Goal: Transaction & Acquisition: Purchase product/service

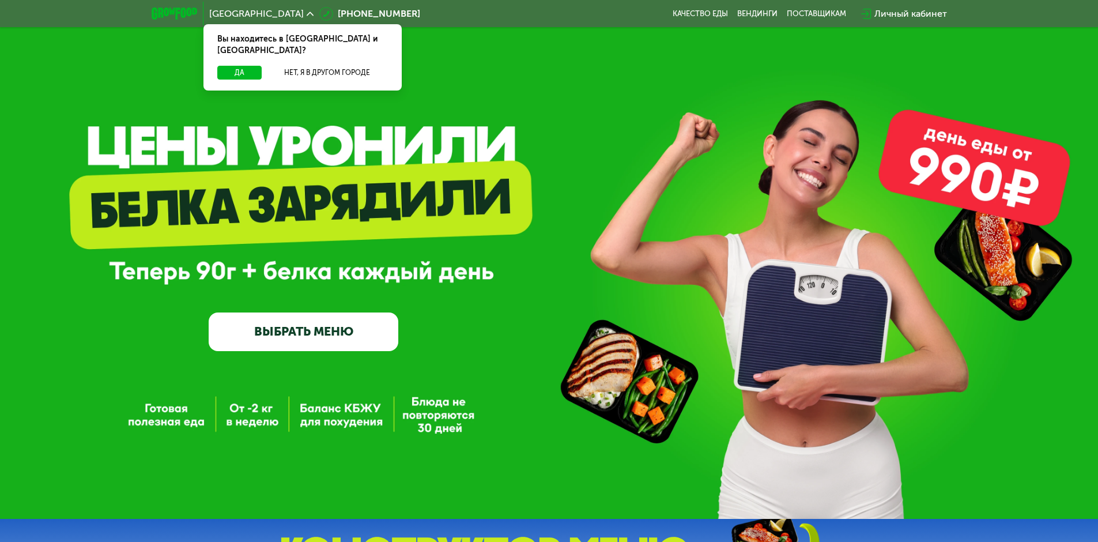
click at [327, 331] on link "ВЫБРАТЬ МЕНЮ" at bounding box center [304, 331] width 190 height 38
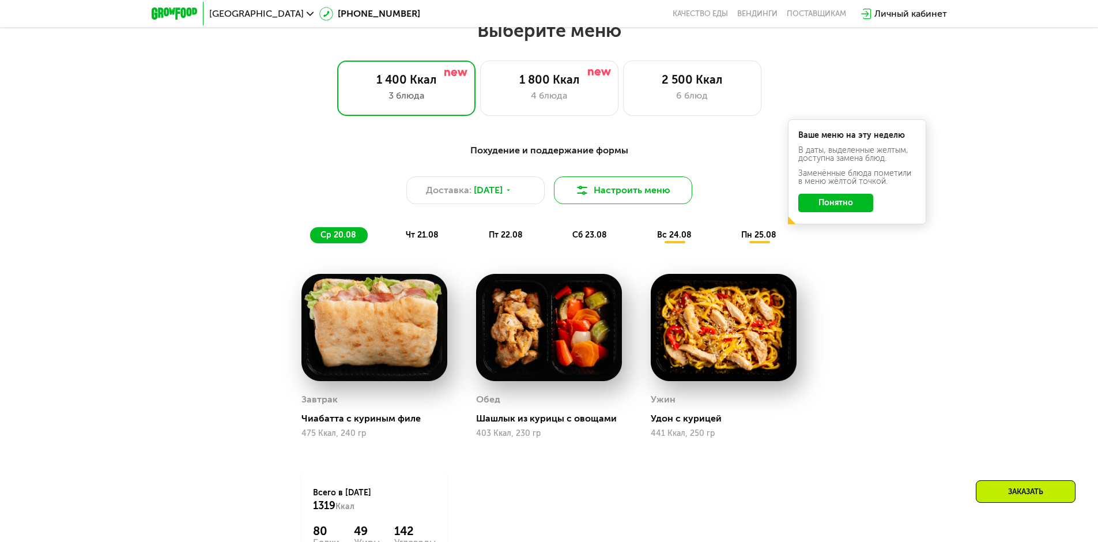
scroll to position [623, 0]
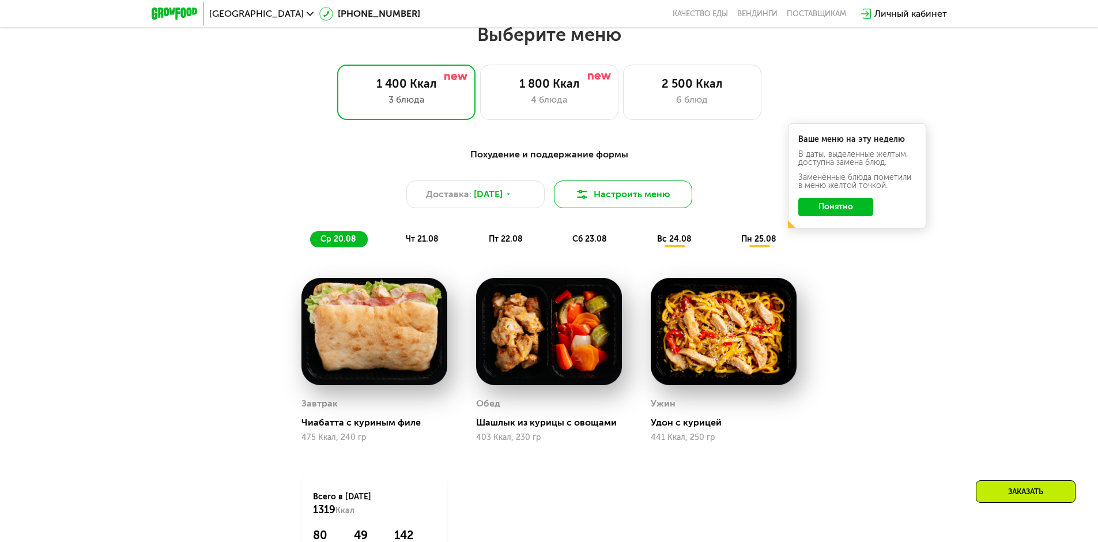
click at [608, 204] on button "Настроить меню" at bounding box center [623, 194] width 138 height 28
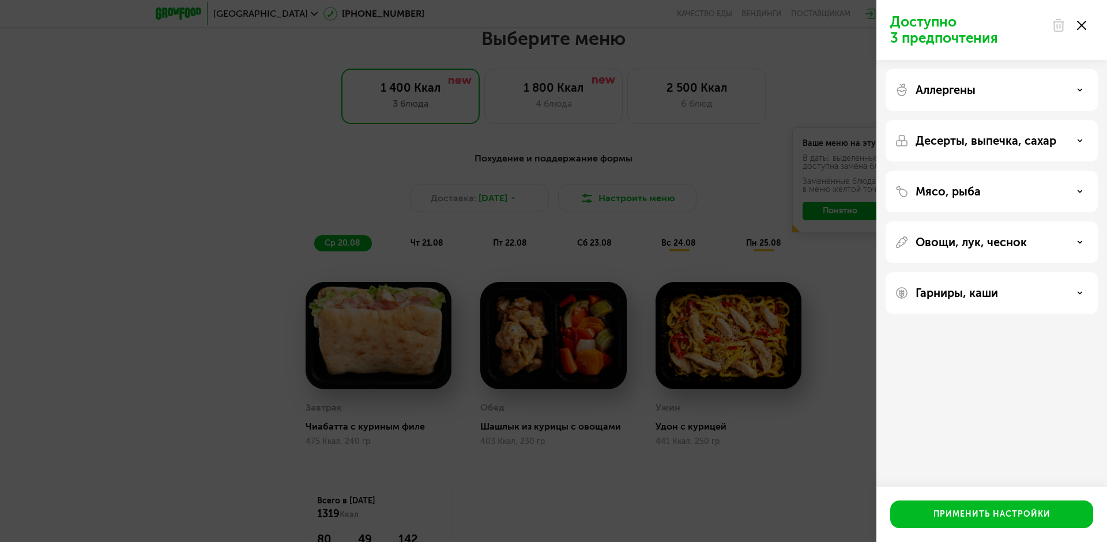
click at [1085, 25] on icon at bounding box center [1081, 25] width 9 height 9
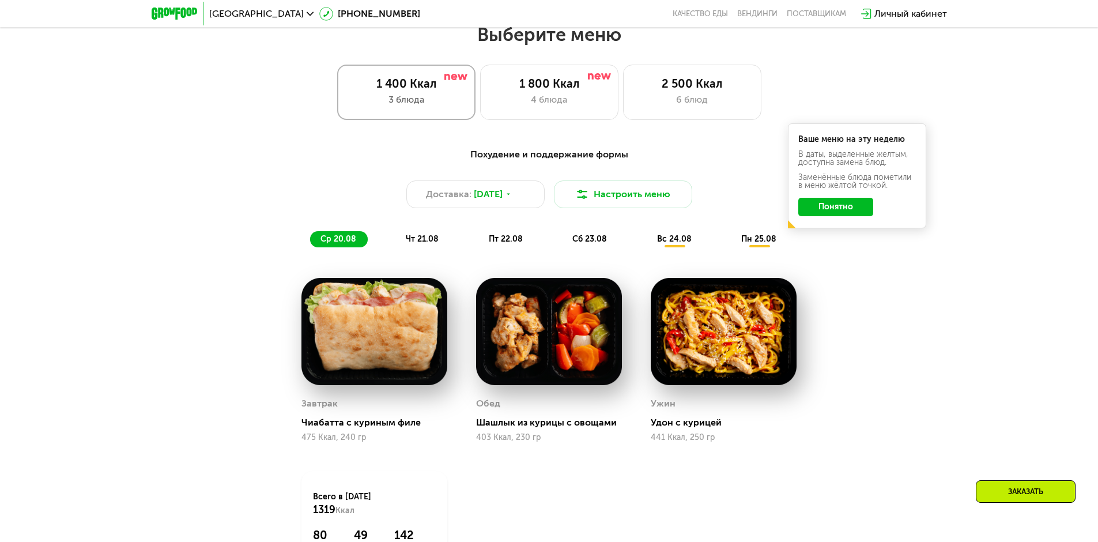
click at [420, 86] on div "1 400 Ккал" at bounding box center [406, 84] width 114 height 14
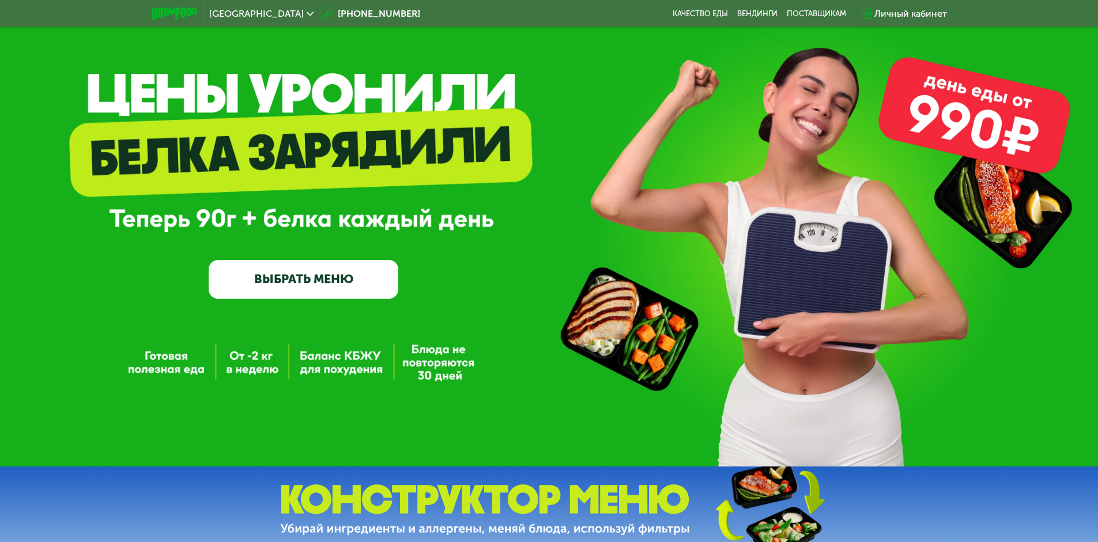
scroll to position [0, 0]
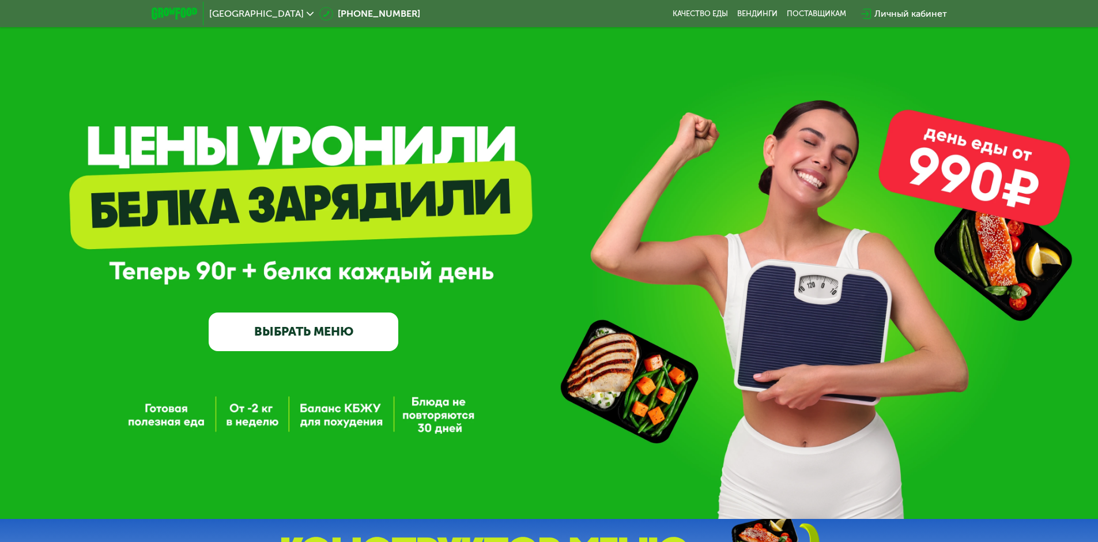
click at [365, 337] on link "ВЫБРАТЬ МЕНЮ" at bounding box center [304, 331] width 190 height 38
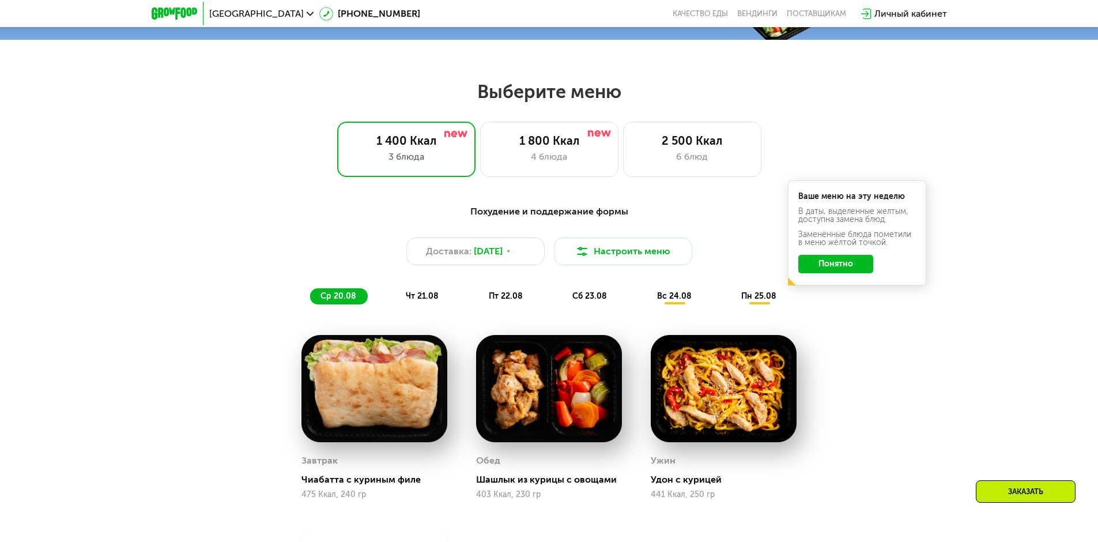
scroll to position [565, 0]
click at [417, 299] on span "чт 21.08" at bounding box center [422, 297] width 33 height 10
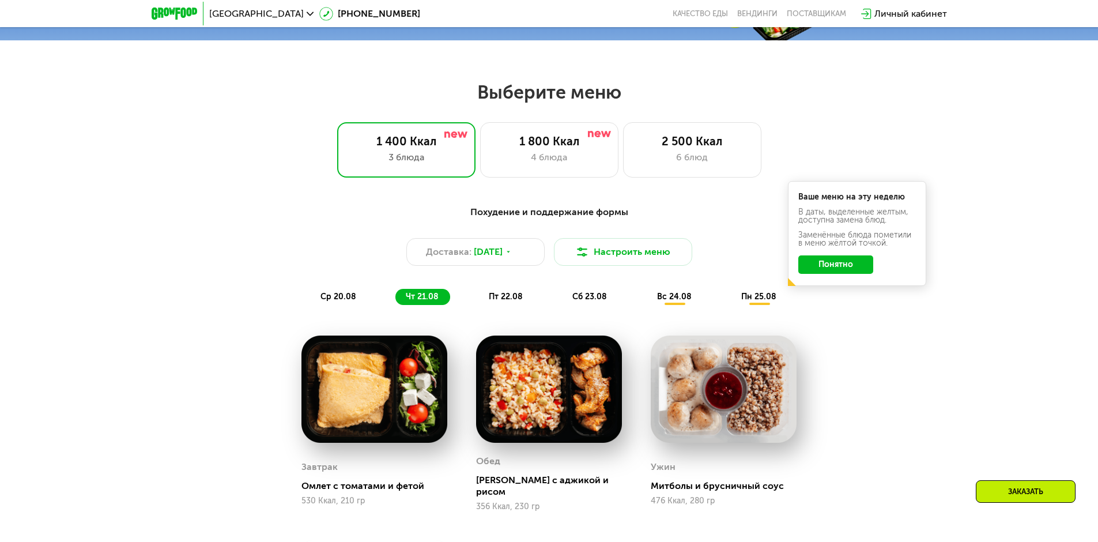
click at [521, 299] on span "пт 22.08" at bounding box center [506, 297] width 34 height 10
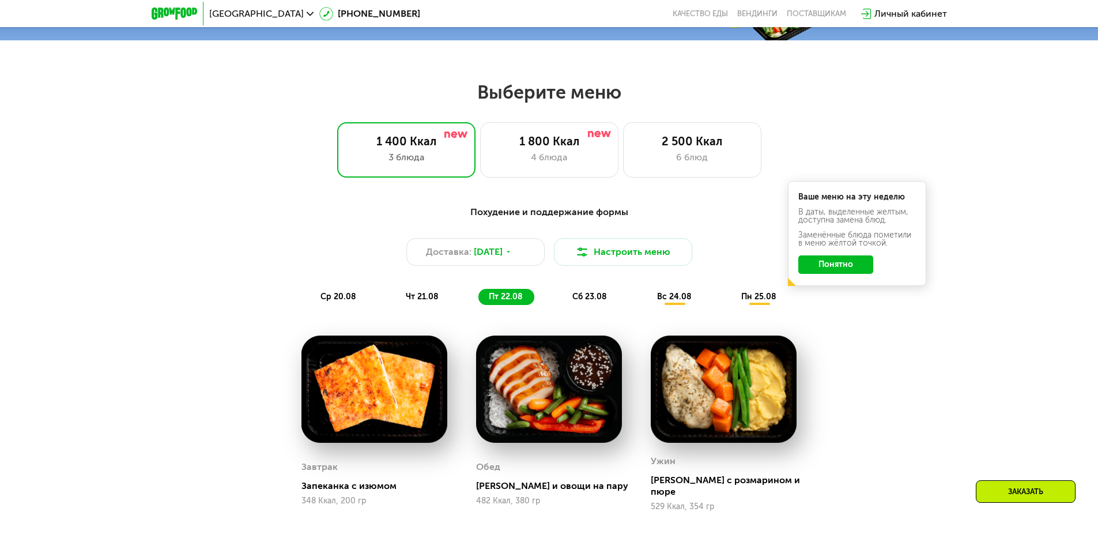
click at [583, 301] on span "сб 23.08" at bounding box center [589, 297] width 35 height 10
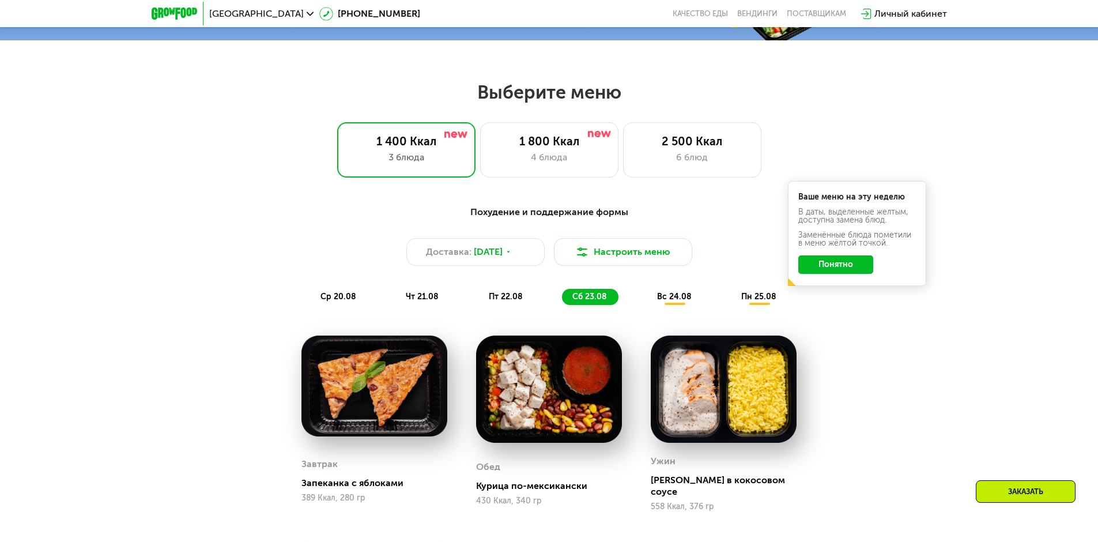
click at [731, 305] on div "вс 24.08" at bounding box center [759, 297] width 57 height 16
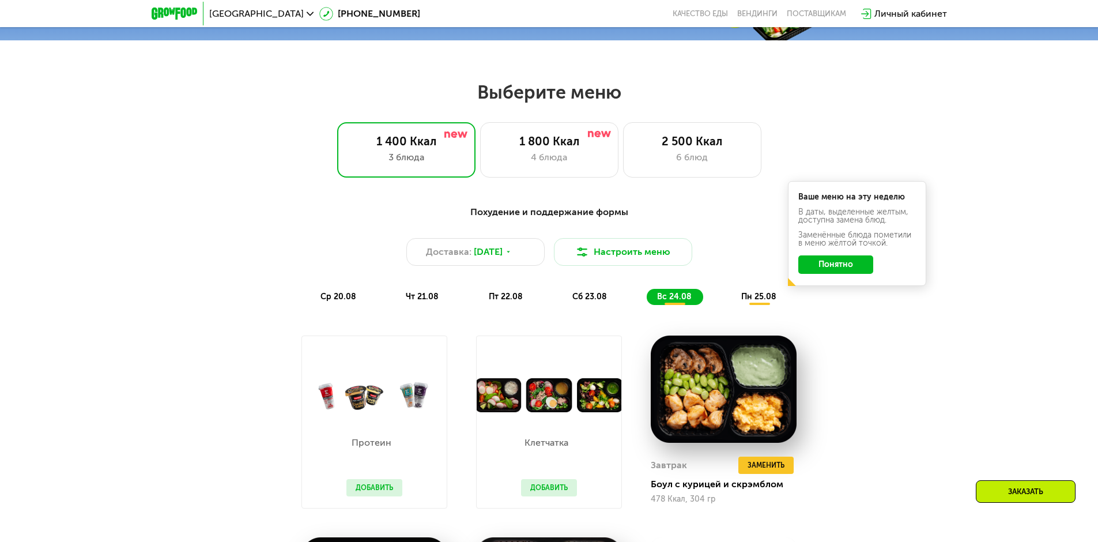
click at [774, 305] on div "пн 25.08" at bounding box center [759, 297] width 57 height 16
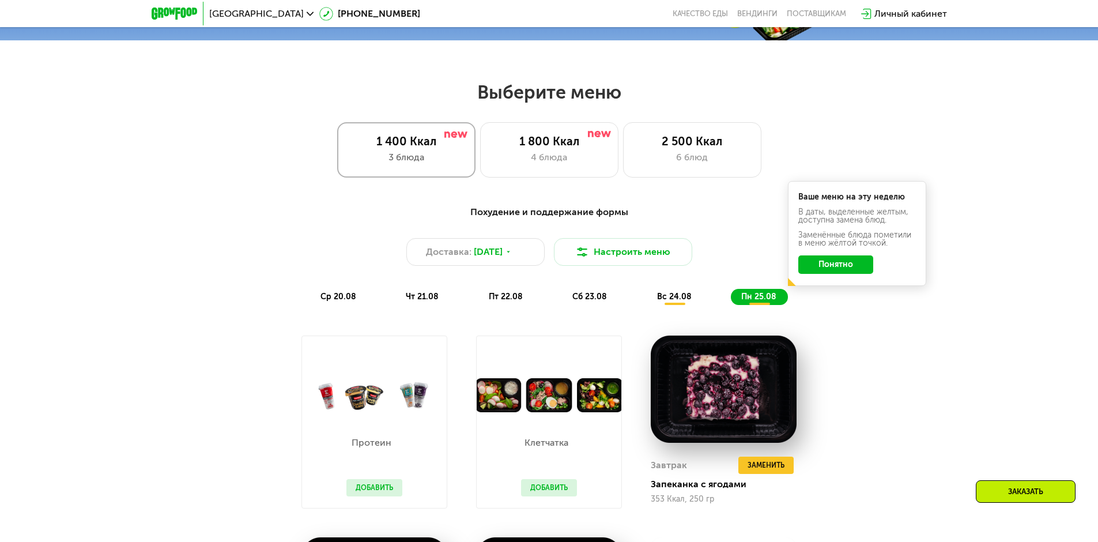
click at [403, 147] on div "1 400 Ккал" at bounding box center [406, 141] width 114 height 14
click at [548, 148] on div "1 800 Ккал" at bounding box center [549, 141] width 114 height 14
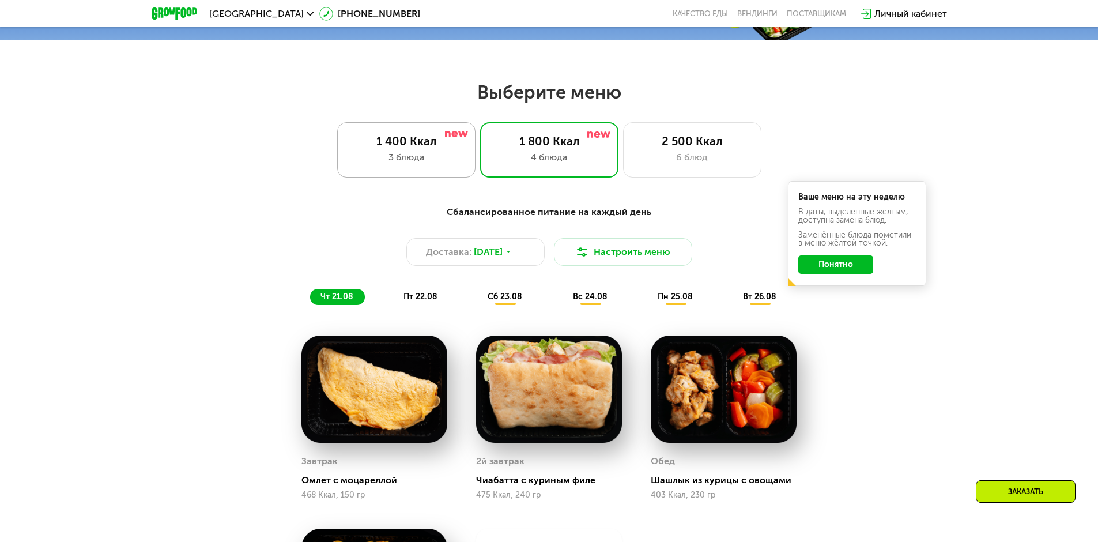
click at [373, 154] on div "3 блюда" at bounding box center [406, 157] width 114 height 14
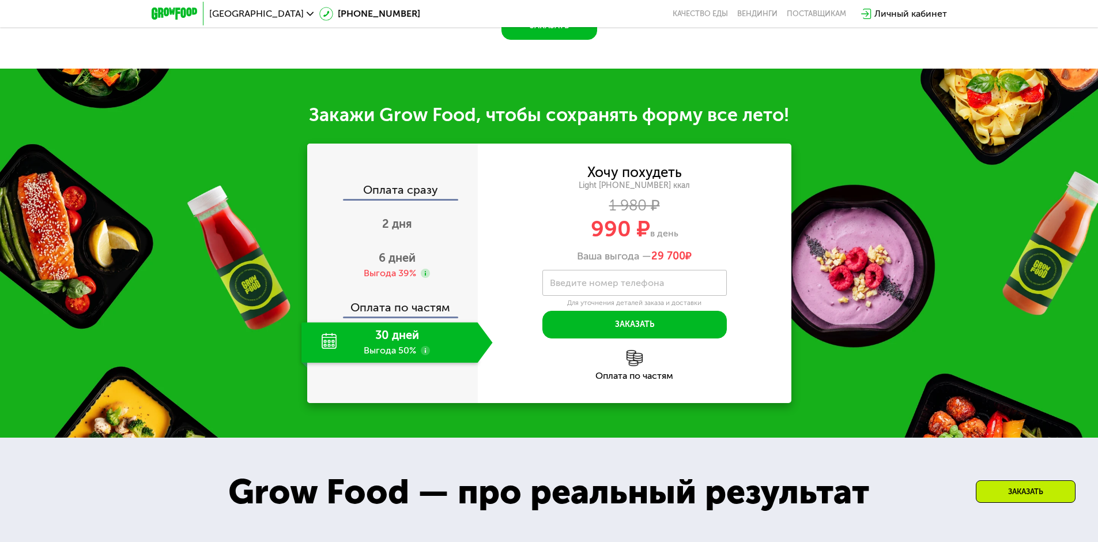
scroll to position [1257, 0]
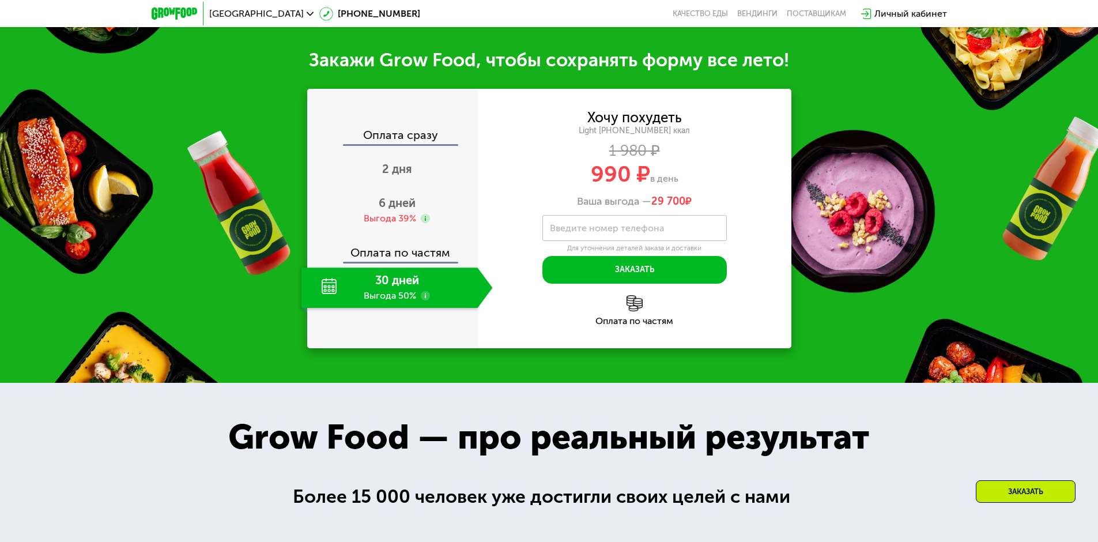
click at [415, 296] on div "30 дней Выгода 50%" at bounding box center [390, 287] width 176 height 40
click at [413, 290] on div "30 дней Выгода 50%" at bounding box center [390, 287] width 176 height 40
click at [392, 209] on span "6 дней" at bounding box center [397, 203] width 37 height 14
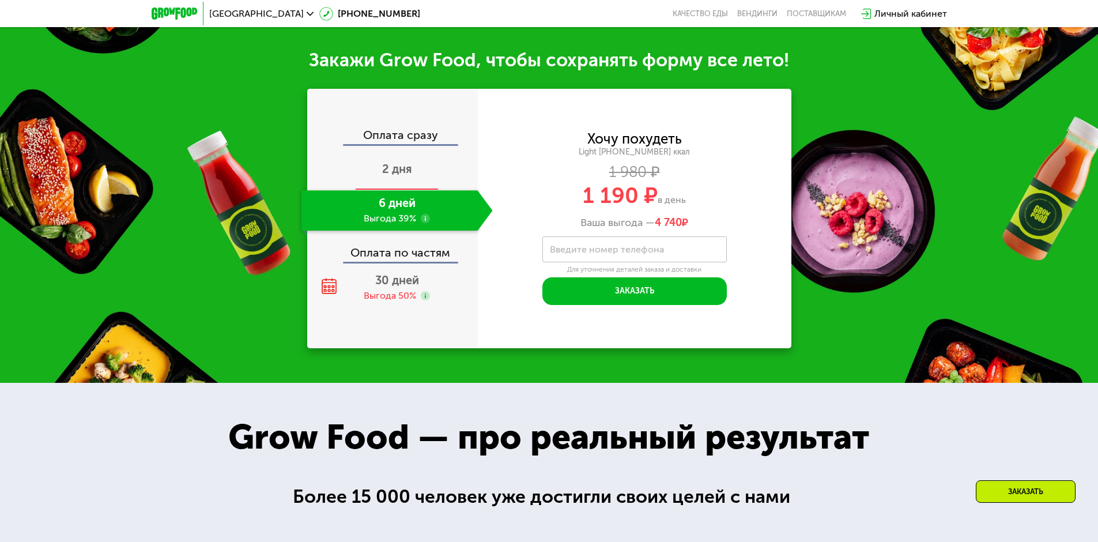
click at [390, 171] on span "2 дня" at bounding box center [397, 169] width 30 height 14
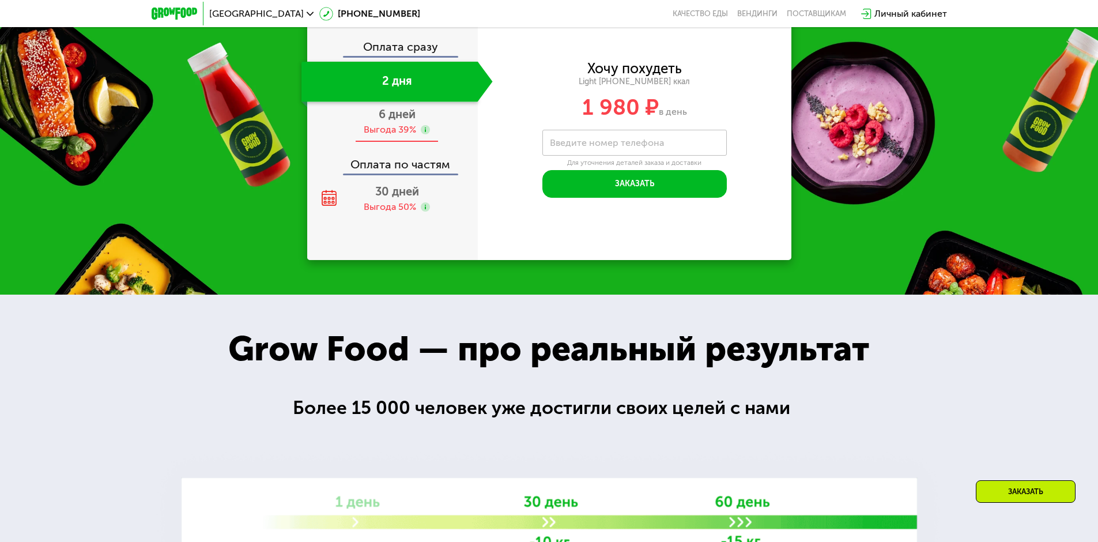
click at [394, 121] on span "6 дней" at bounding box center [397, 114] width 37 height 14
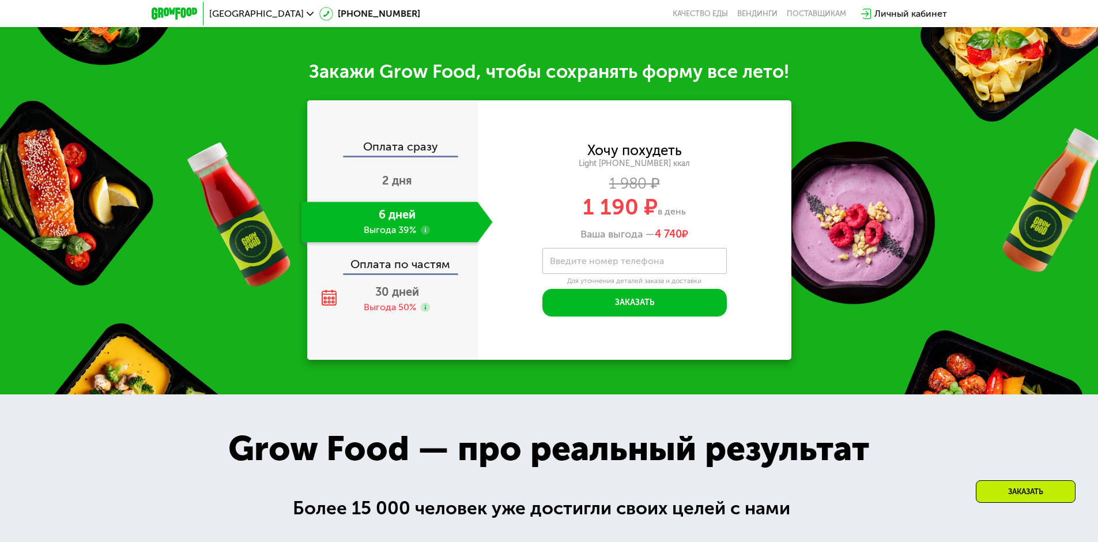
click at [395, 255] on div "Оплата по частям" at bounding box center [392, 260] width 169 height 27
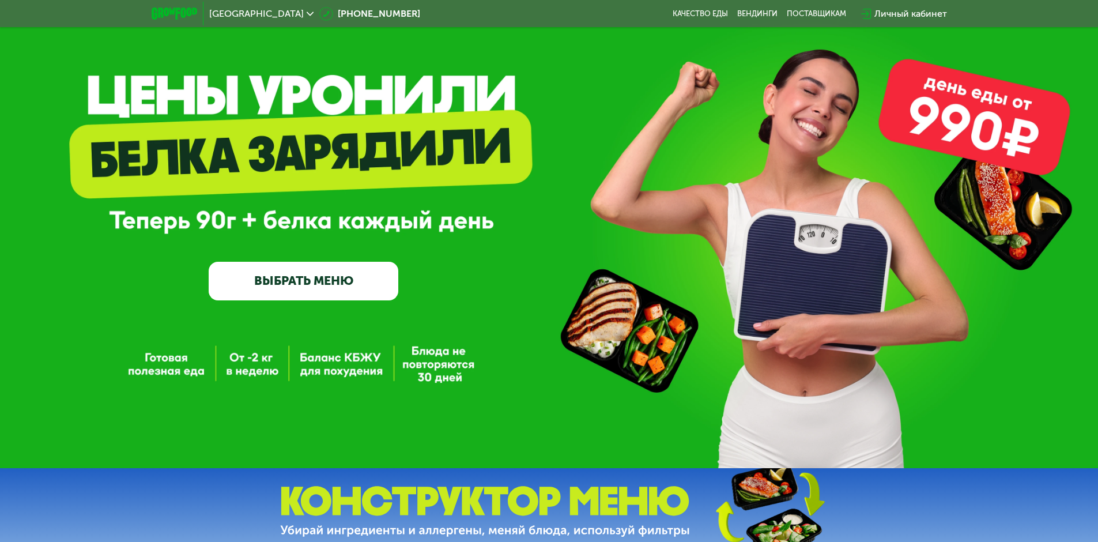
scroll to position [0, 0]
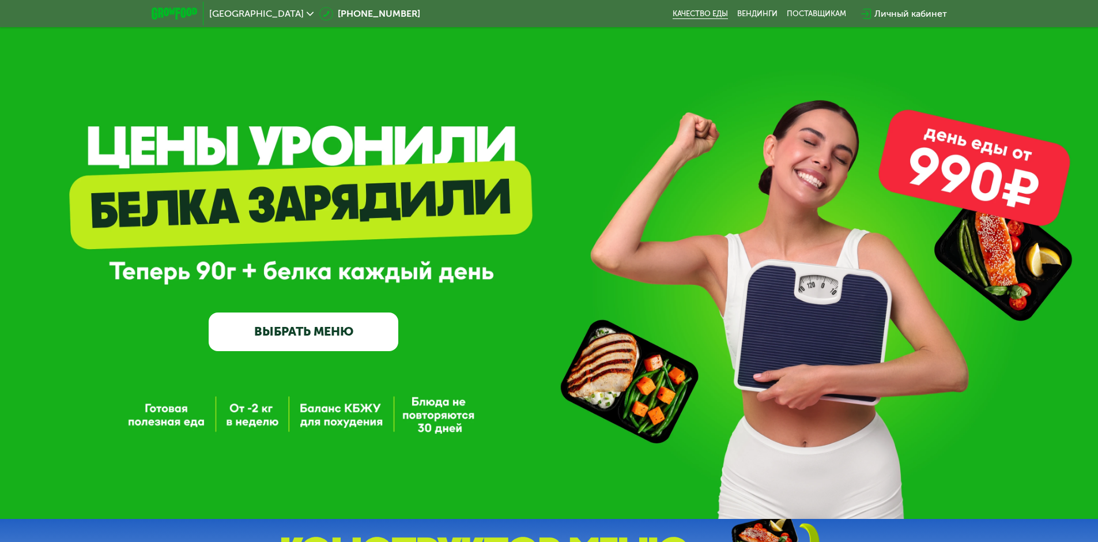
click at [719, 13] on link "Качество еды" at bounding box center [700, 13] width 55 height 9
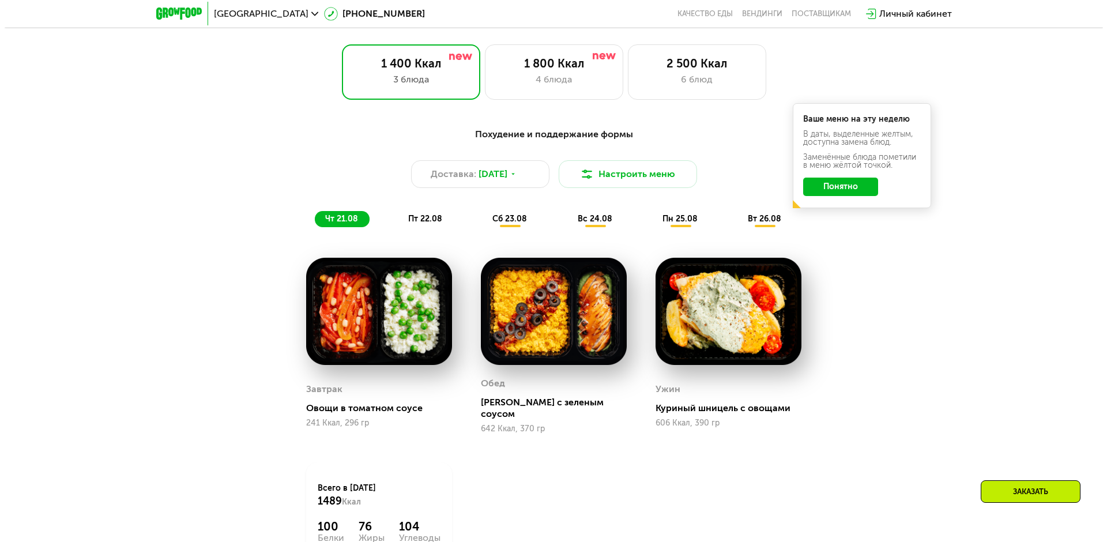
scroll to position [576, 0]
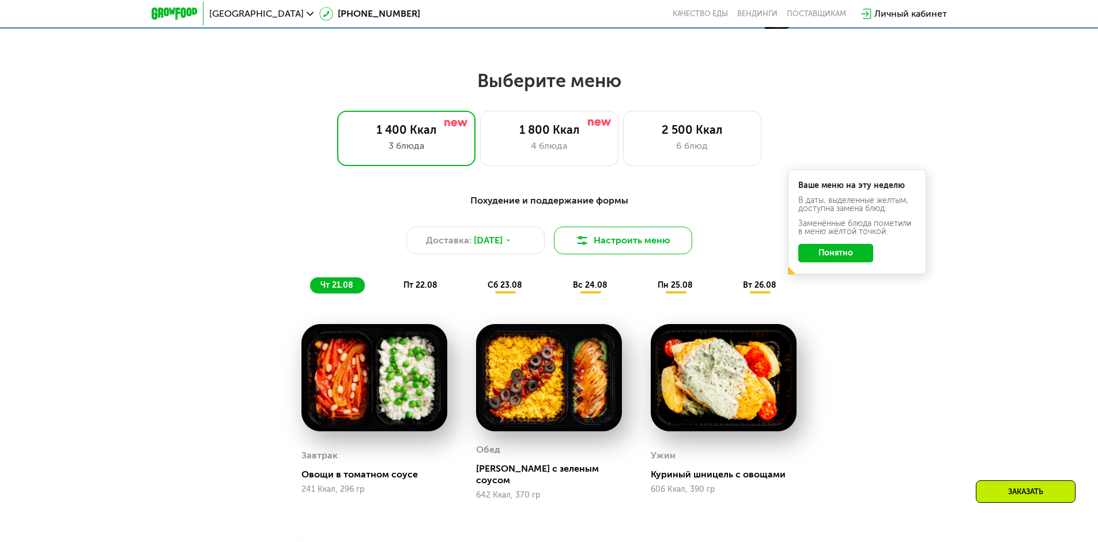
click at [591, 244] on button "Настроить меню" at bounding box center [623, 241] width 138 height 28
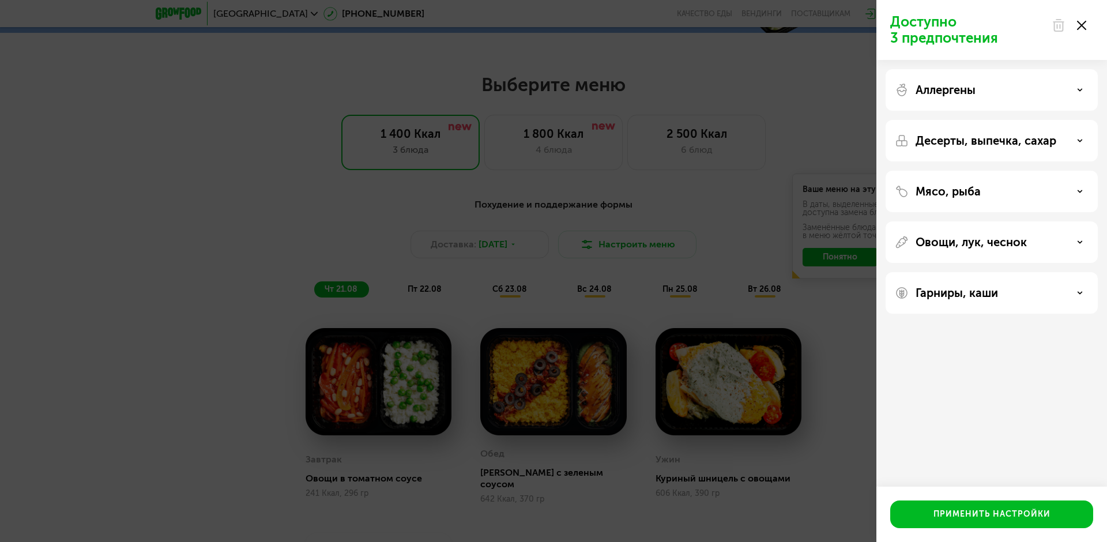
click at [1009, 94] on div "Аллергены" at bounding box center [992, 90] width 194 height 14
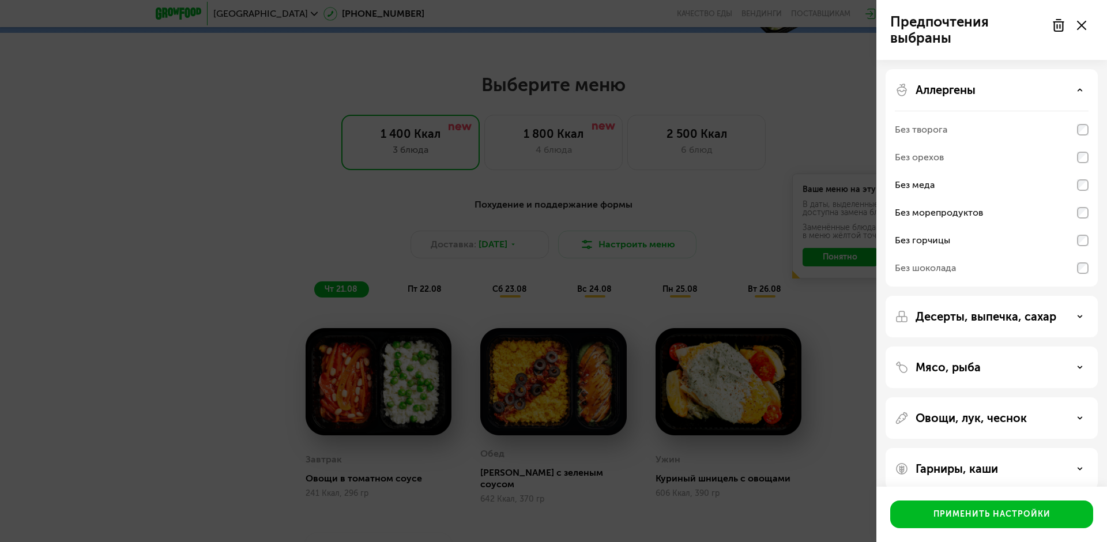
click at [1005, 315] on p "Десерты, выпечка, сахар" at bounding box center [985, 317] width 141 height 14
click at [1083, 254] on div "Без белого сахара" at bounding box center [992, 241] width 194 height 28
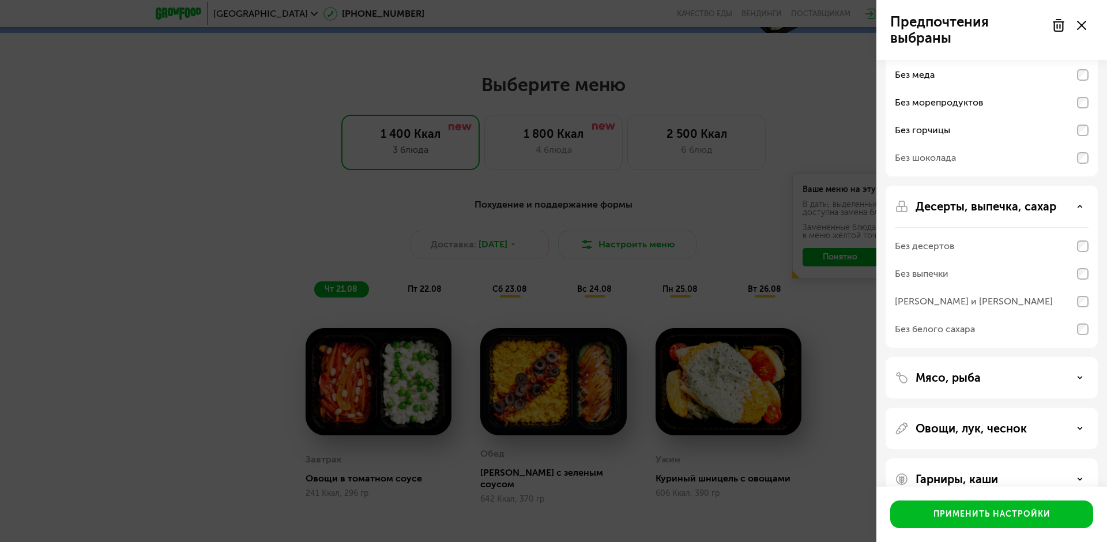
scroll to position [135, 0]
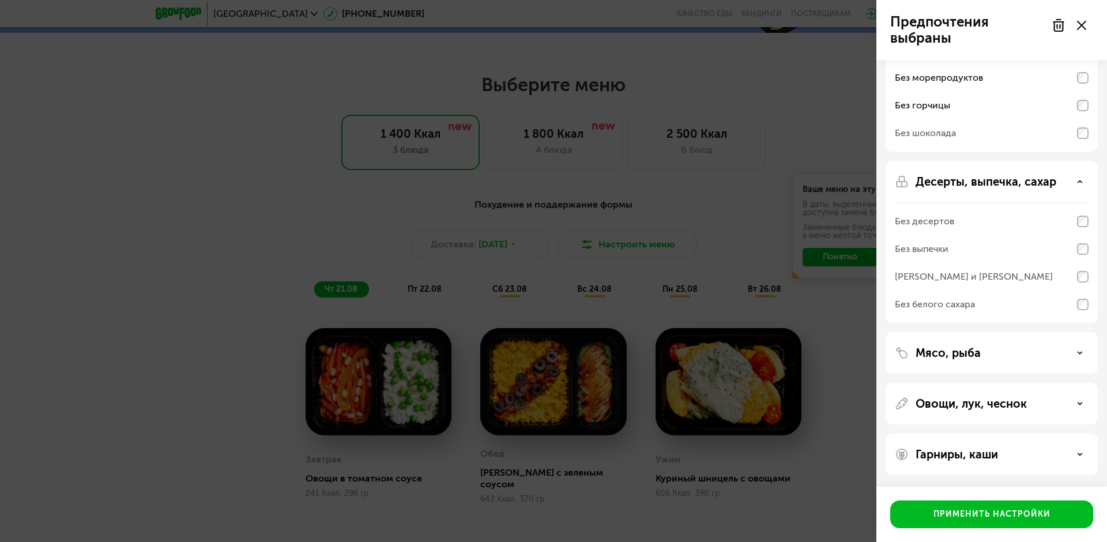
click at [1079, 183] on icon at bounding box center [1080, 182] width 6 height 6
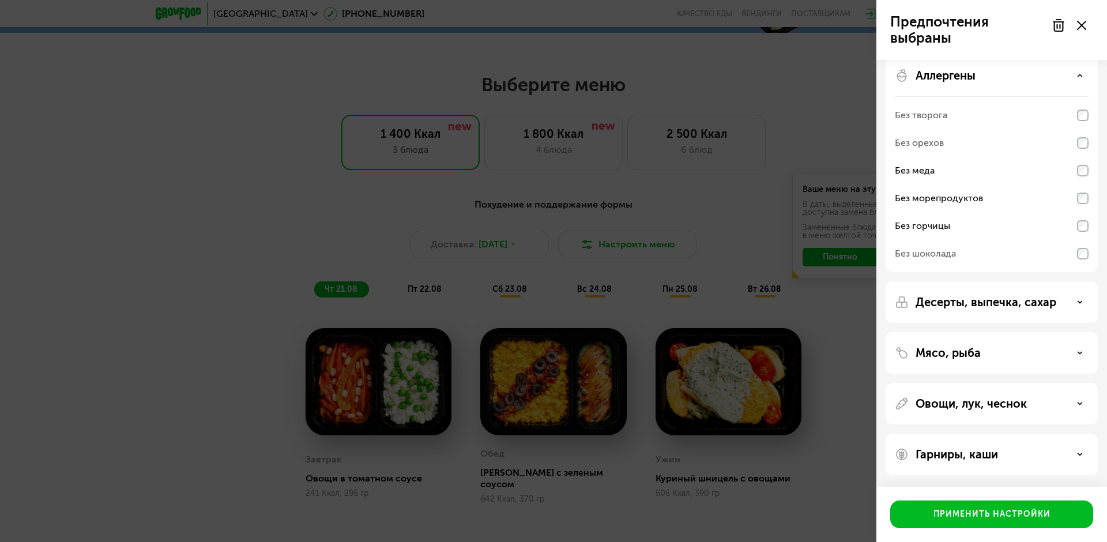
click at [1078, 298] on div "Десерты, выпечка, сахар" at bounding box center [992, 302] width 194 height 14
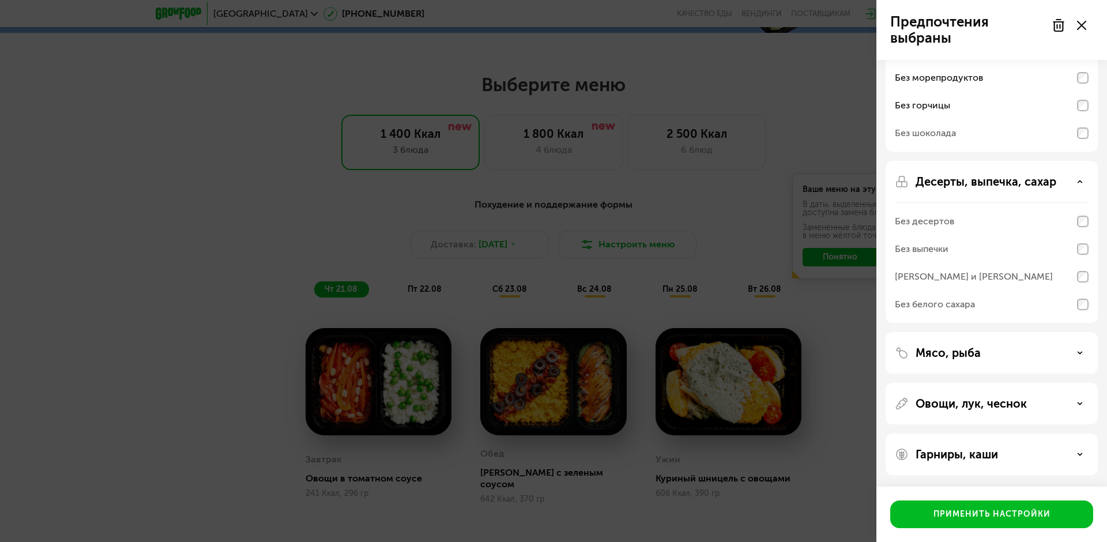
click at [1022, 406] on p "Овощи, лук, чеснок" at bounding box center [970, 404] width 111 height 14
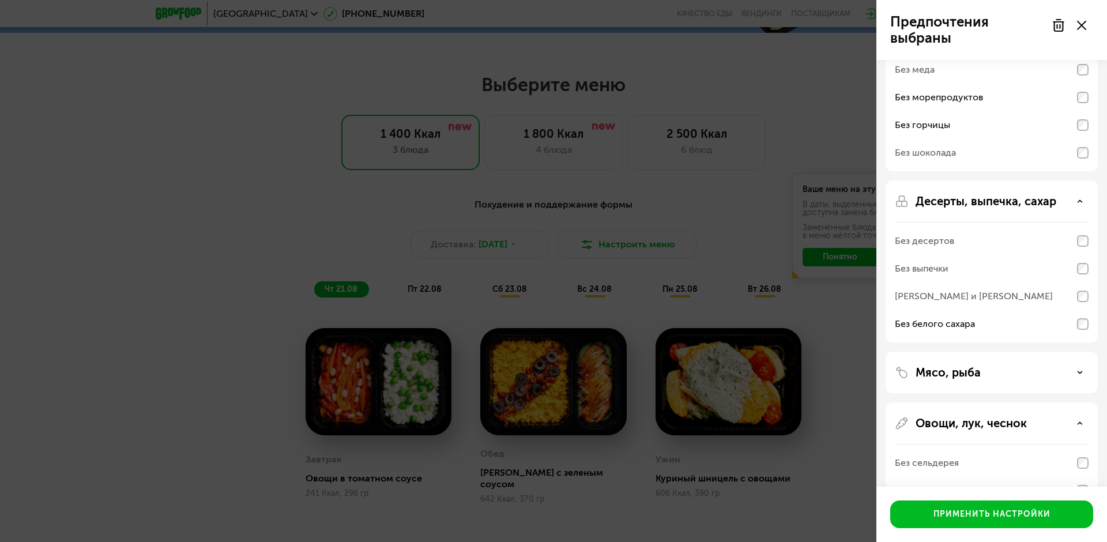
scroll to position [173, 0]
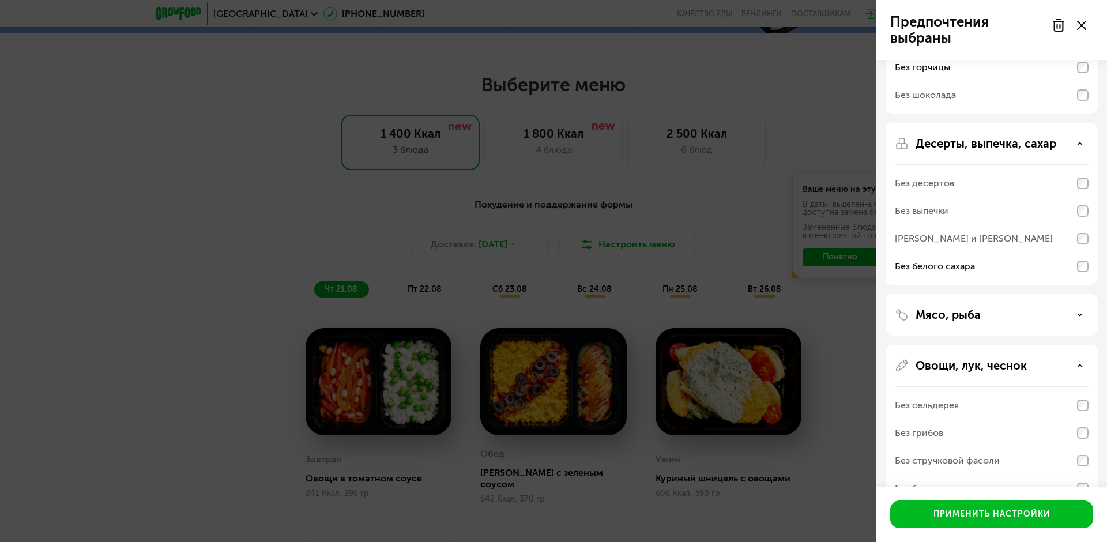
click at [996, 315] on div "Мясо, рыба" at bounding box center [992, 315] width 194 height 14
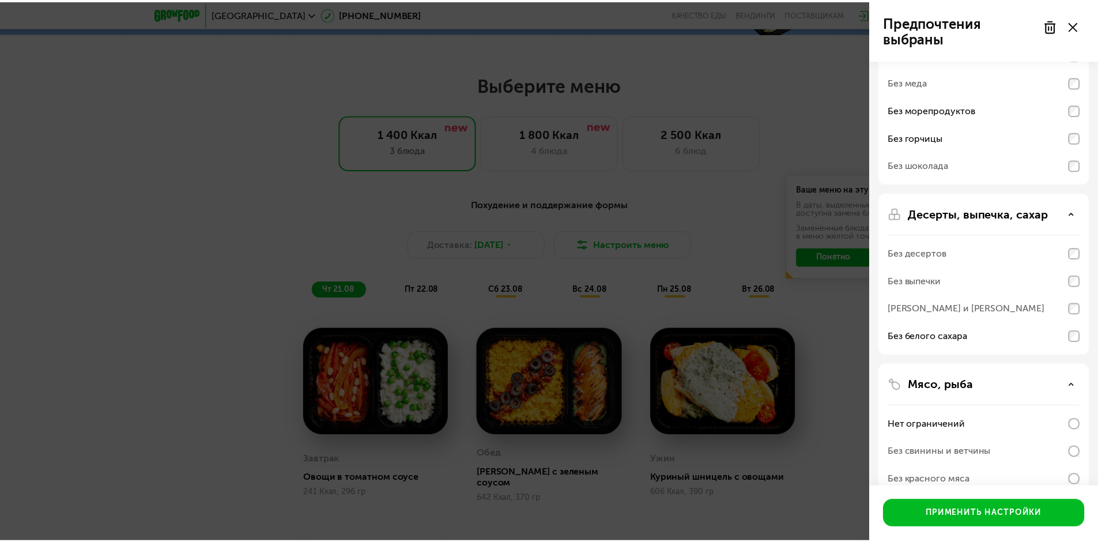
scroll to position [0, 0]
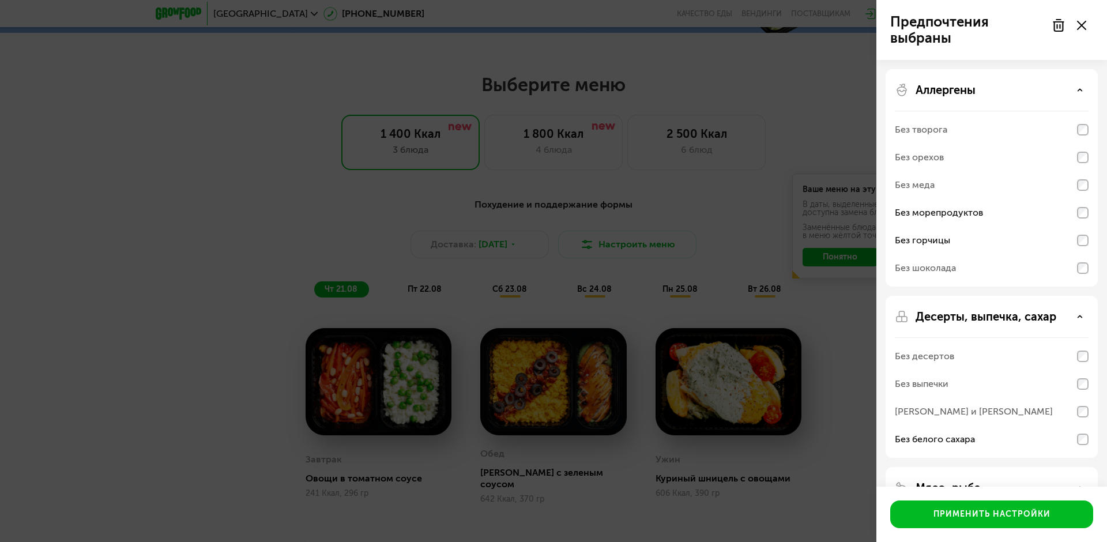
click at [1083, 27] on use at bounding box center [1081, 25] width 9 height 9
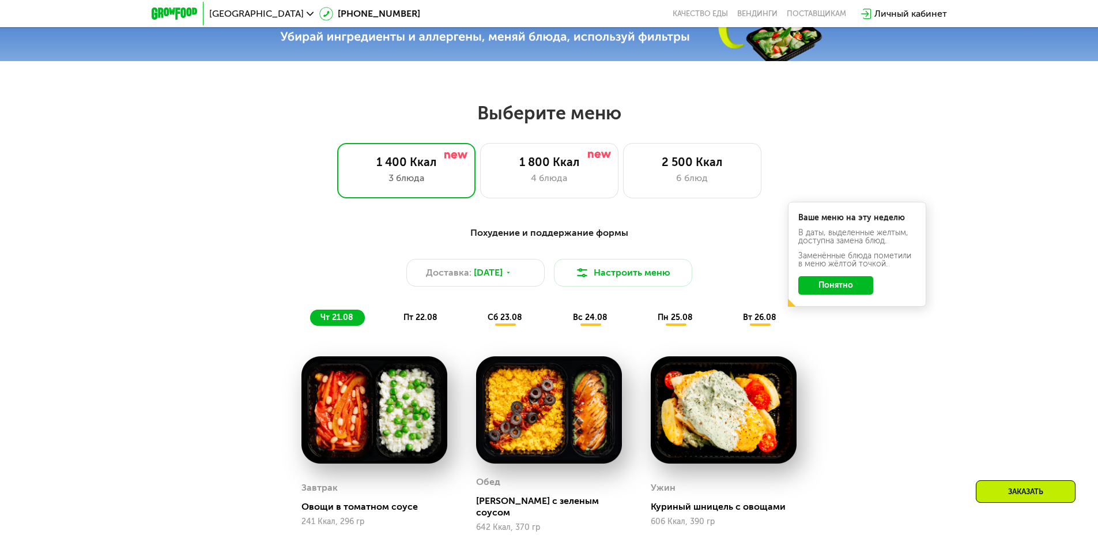
scroll to position [519, 0]
